Goal: Contribute content: Add original content to the website for others to see

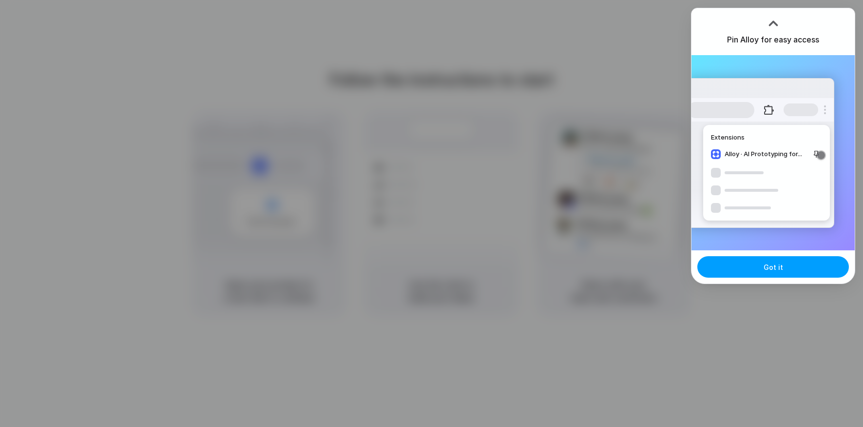
click at [763, 267] on button "Got it" at bounding box center [774, 266] width 152 height 21
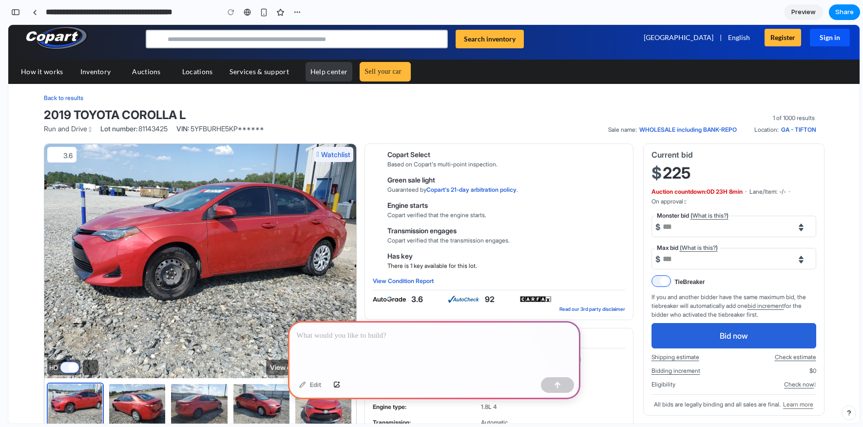
scroll to position [9, 0]
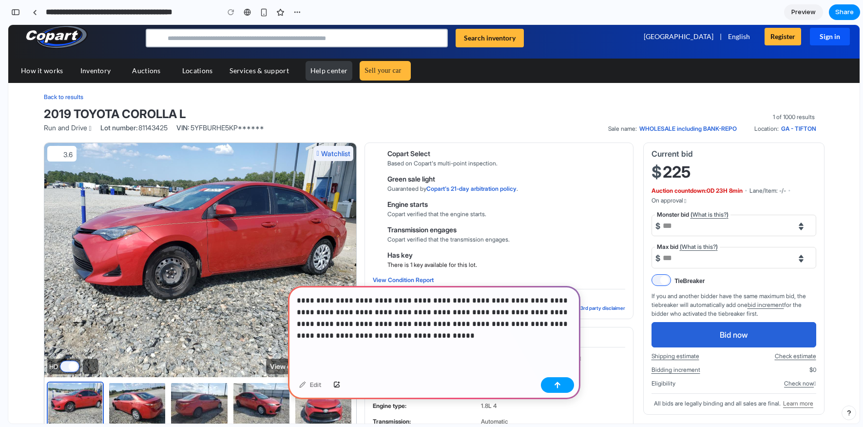
click at [558, 382] on div "button" at bounding box center [557, 384] width 7 height 7
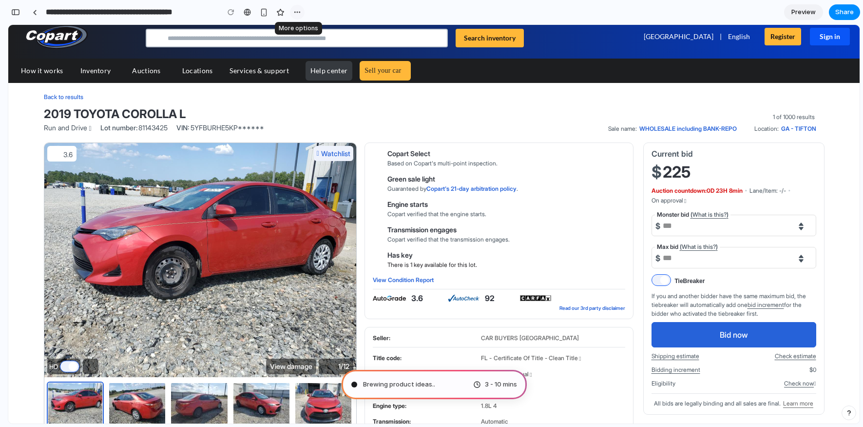
click at [296, 12] on div "button" at bounding box center [297, 12] width 8 height 8
click at [17, 11] on div "button" at bounding box center [15, 12] width 9 height 7
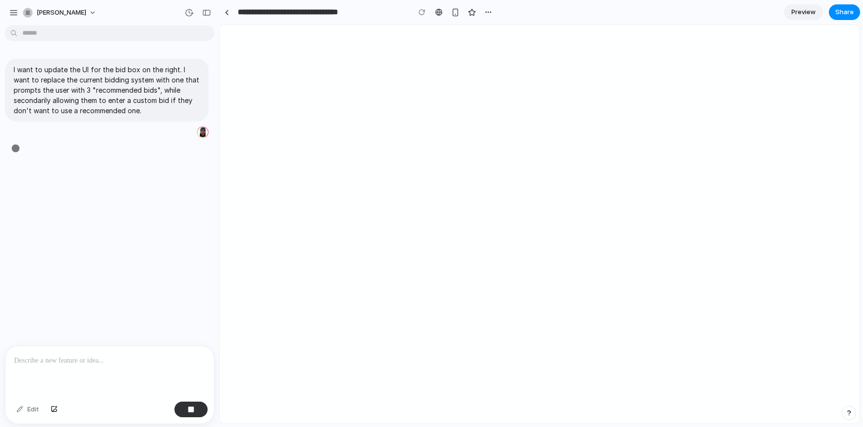
type input "**********"
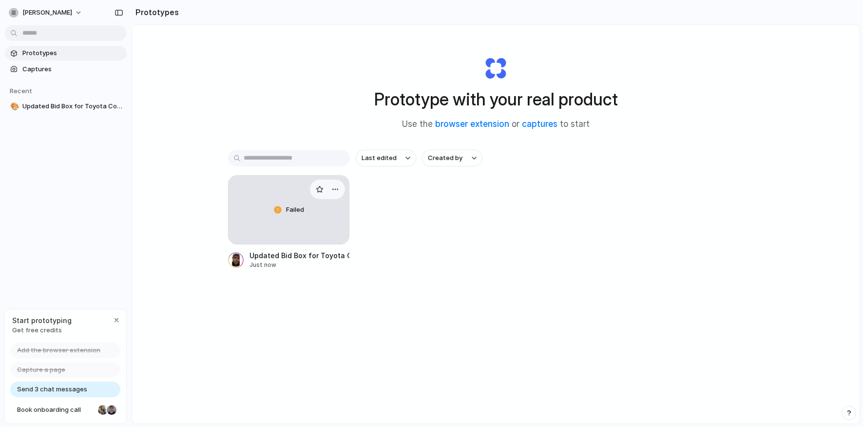
click at [285, 219] on div "Failed" at bounding box center [289, 209] width 121 height 68
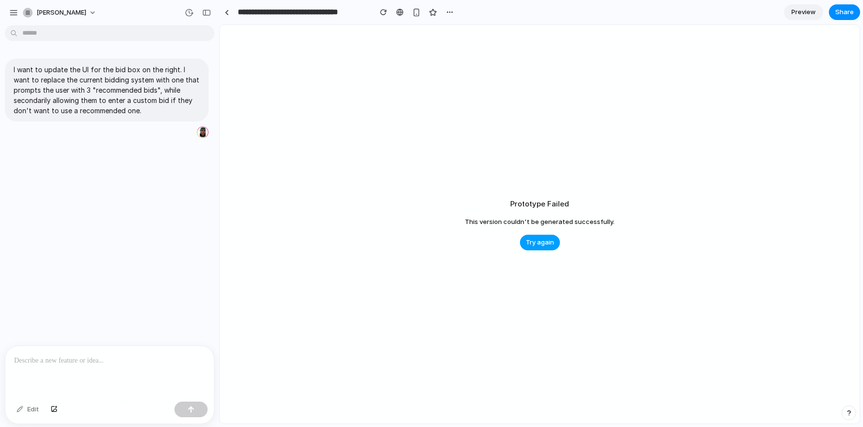
click at [540, 240] on span "Try again" at bounding box center [540, 242] width 28 height 10
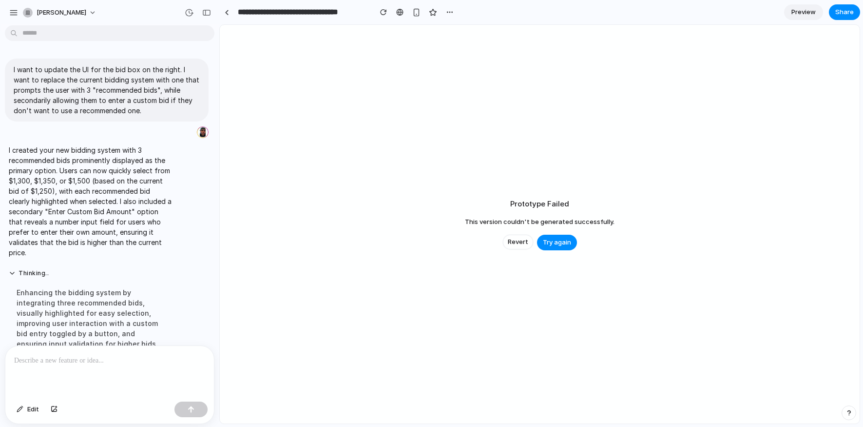
scroll to position [144, 0]
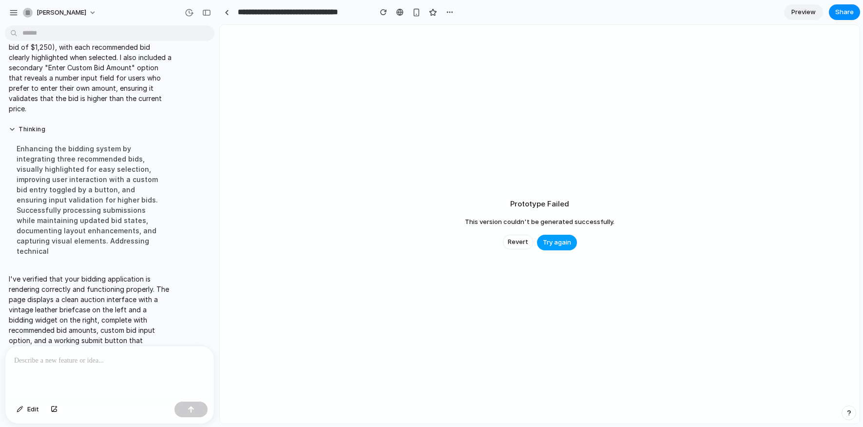
click at [545, 243] on span "Try again" at bounding box center [557, 242] width 28 height 10
